Goal: Find contact information: Find contact information

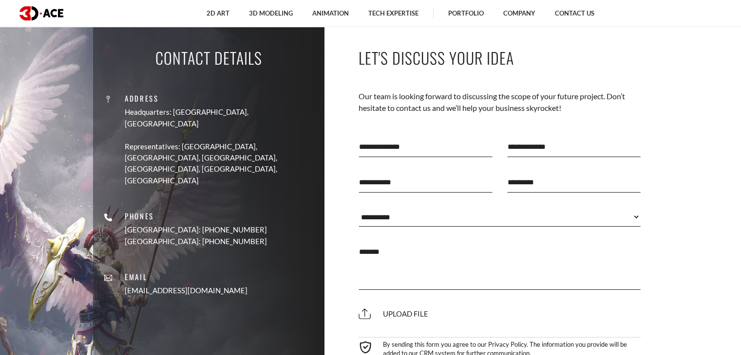
scroll to position [6843, 0]
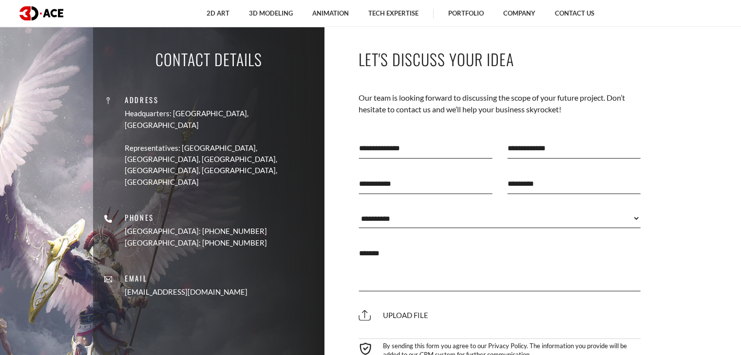
click at [633, 209] on select "**********" at bounding box center [499, 218] width 282 height 19
click at [682, 149] on section "Contact Details Address Headquarters: [GEOGRAPHIC_DATA], Cyprus Representatives…" at bounding box center [370, 223] width 741 height 397
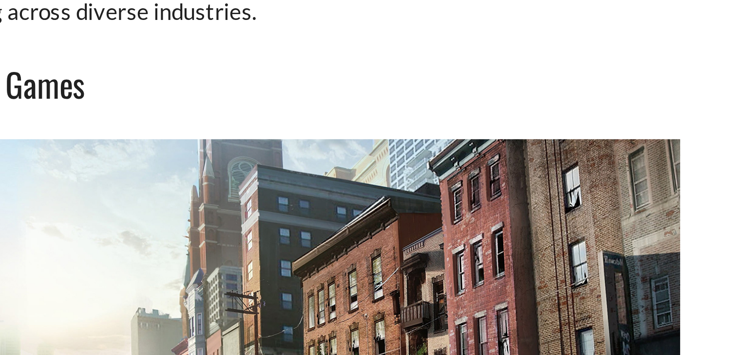
scroll to position [5123, 0]
